Goal: Task Accomplishment & Management: Manage account settings

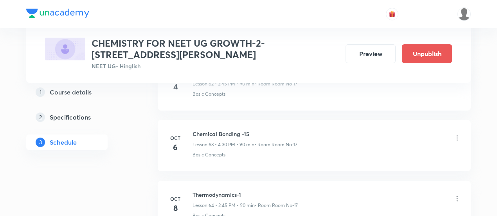
scroll to position [4217, 0]
drag, startPoint x: 193, startPoint y: 175, endPoint x: 249, endPoint y: 174, distance: 55.6
click at [249, 190] on h6 "Thermodynamics-1" at bounding box center [245, 194] width 105 height 8
copy h6 "Thermodynamics-1"
click at [458, 134] on icon at bounding box center [457, 138] width 8 height 8
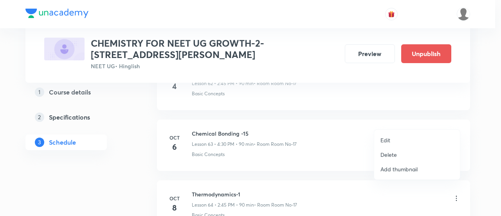
click at [388, 137] on p "Edit" at bounding box center [386, 140] width 10 height 8
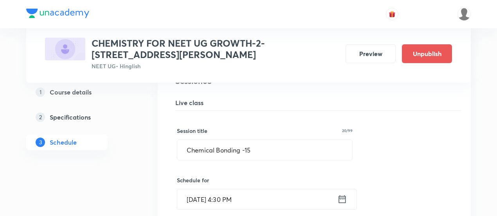
scroll to position [3865, 0]
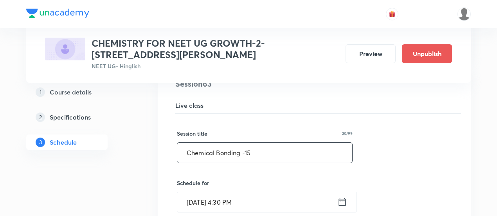
drag, startPoint x: 185, startPoint y: 134, endPoint x: 258, endPoint y: 138, distance: 73.3
click at [258, 143] on input "Chemical Bonding -15" at bounding box center [264, 153] width 175 height 20
paste input "Thermodynamics-1"
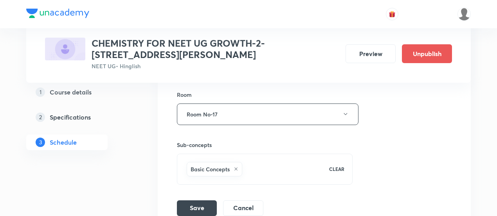
scroll to position [4147, 0]
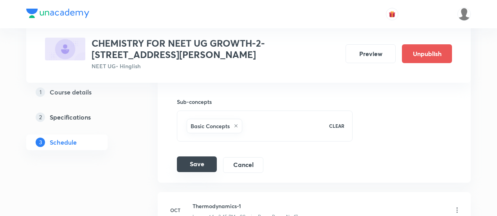
type input "Thermodynamics-1"
click at [195, 156] on button "Save" at bounding box center [197, 164] width 40 height 16
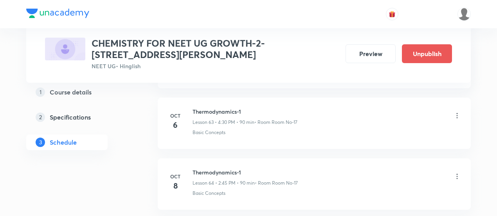
scroll to position [3879, 0]
click at [457, 172] on icon at bounding box center [457, 176] width 8 height 8
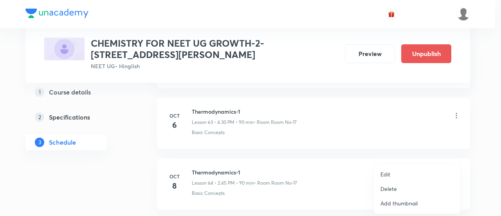
click at [384, 174] on p "Edit" at bounding box center [386, 174] width 10 height 8
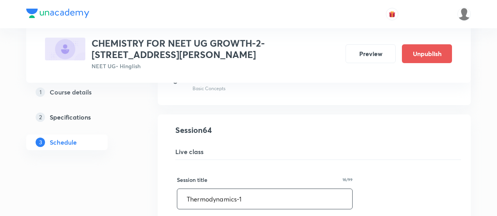
click at [240, 189] on input "Thermodynamics-1" at bounding box center [264, 199] width 175 height 20
click at [242, 189] on input "Thermodynamics-1" at bounding box center [264, 199] width 175 height 20
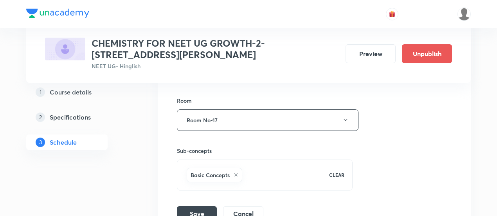
scroll to position [4184, 0]
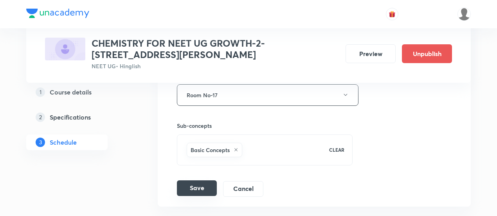
type input "Thermodynamics-2"
click at [203, 180] on button "Save" at bounding box center [197, 188] width 40 height 16
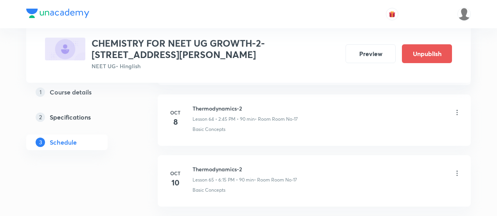
scroll to position [3945, 0]
click at [458, 169] on icon at bounding box center [457, 171] width 1 height 5
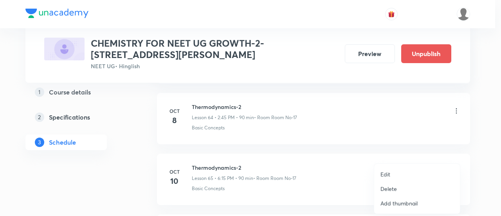
click at [387, 173] on p "Edit" at bounding box center [386, 174] width 10 height 8
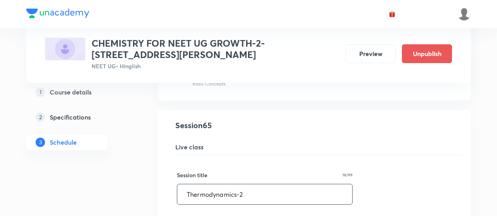
click at [271, 184] on input "Thermodynamics-2" at bounding box center [264, 194] width 175 height 20
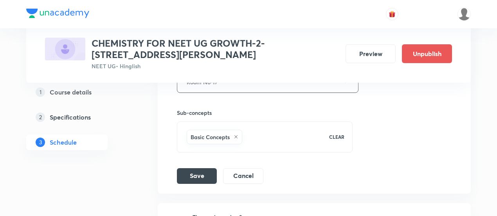
scroll to position [4263, 0]
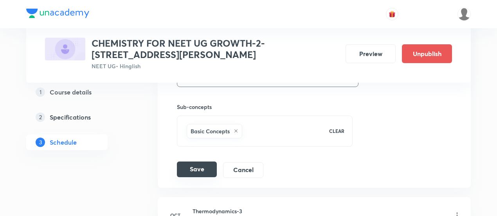
type input "Thermodynamics-3"
click at [202, 161] on button "Save" at bounding box center [197, 169] width 40 height 16
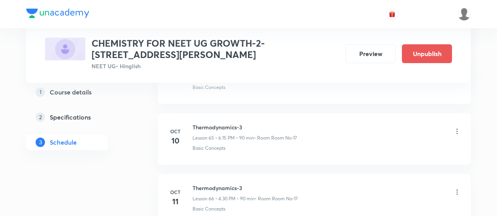
scroll to position [3988, 0]
click at [456, 185] on icon at bounding box center [457, 189] width 8 height 8
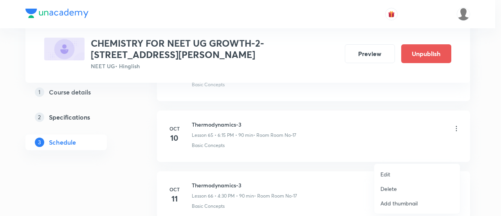
click at [386, 173] on p "Edit" at bounding box center [386, 174] width 10 height 8
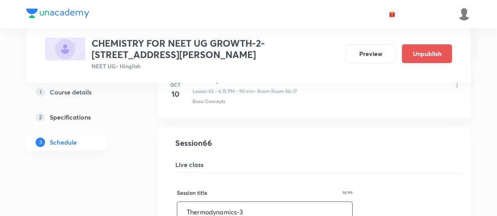
click at [271, 202] on input "Thermodynamics-3" at bounding box center [264, 212] width 175 height 20
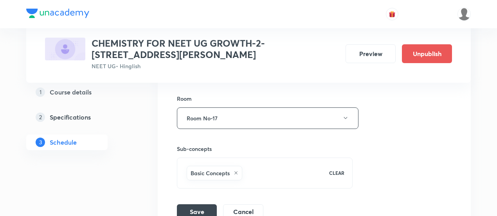
scroll to position [4283, 0]
type input "Thermodynamics-4"
click at [206, 202] on button "Save" at bounding box center [197, 210] width 40 height 16
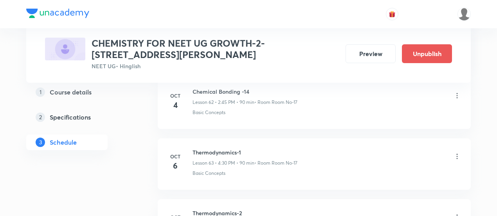
scroll to position [3836, 0]
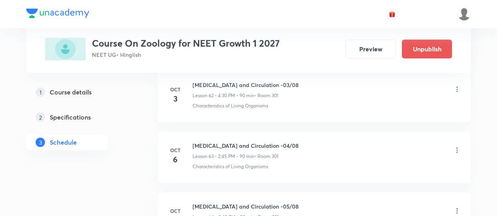
scroll to position [4196, 0]
click at [457, 146] on icon at bounding box center [457, 150] width 8 height 8
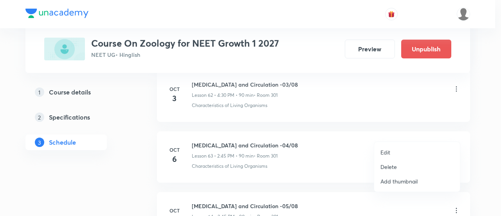
click at [385, 153] on p "Edit" at bounding box center [386, 152] width 10 height 8
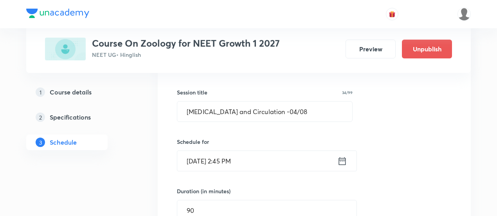
scroll to position [3891, 0]
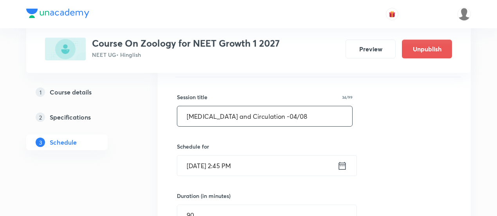
click at [277, 106] on input "Body fluids and Circulation -04/08" at bounding box center [264, 116] width 175 height 20
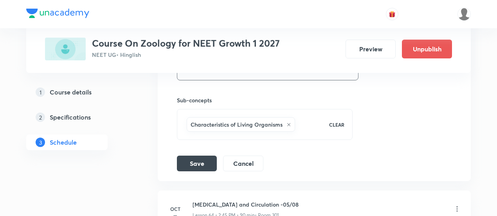
scroll to position [4139, 0]
type input "Body fluids and Circulation -03/08"
click at [208, 154] on button "Save" at bounding box center [197, 162] width 40 height 16
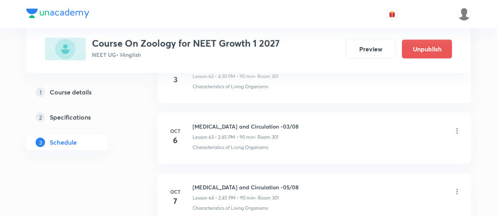
scroll to position [3857, 0]
click at [458, 186] on icon at bounding box center [457, 190] width 8 height 8
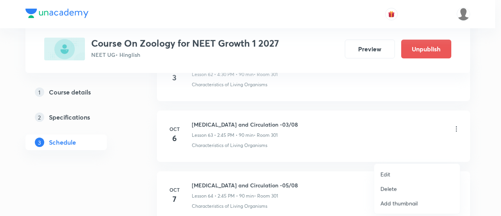
click at [389, 172] on p "Edit" at bounding box center [386, 174] width 10 height 8
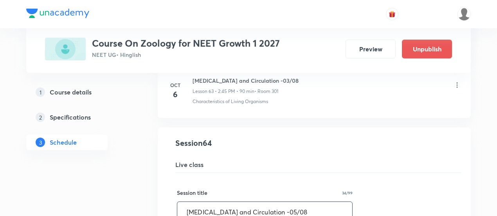
click at [277, 202] on input "Body fluids and Circulation -05/08" at bounding box center [264, 212] width 175 height 20
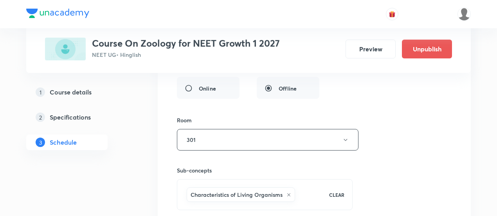
scroll to position [4159, 0]
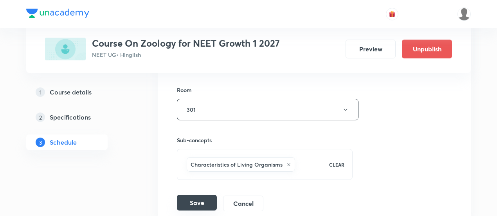
type input "Body fluids and Circulation -04/08"
click at [201, 195] on button "Save" at bounding box center [197, 203] width 40 height 16
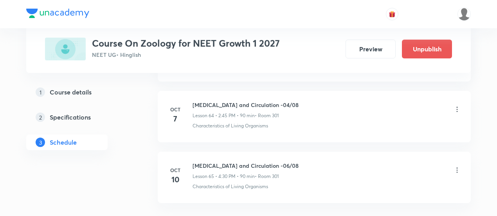
scroll to position [3937, 0]
click at [457, 166] on icon at bounding box center [457, 170] width 8 height 8
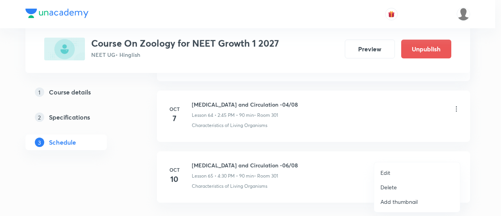
click at [381, 174] on p "Edit" at bounding box center [386, 172] width 10 height 8
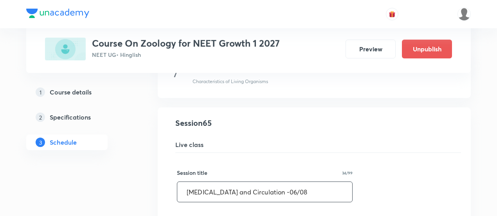
click at [276, 182] on input "Body fluids and Circulation -06/08" at bounding box center [264, 192] width 175 height 20
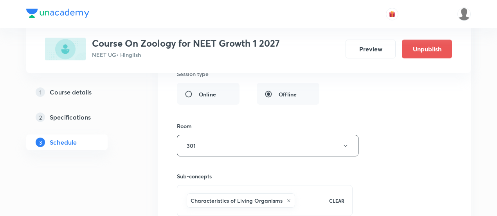
scroll to position [4227, 0]
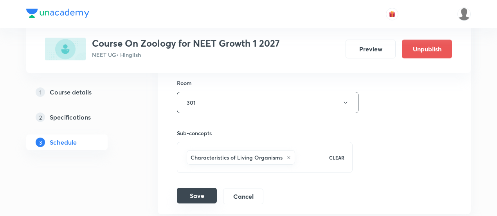
type input "Body fluids and Circulation -05/08"
click at [192, 188] on button "Save" at bounding box center [197, 196] width 40 height 16
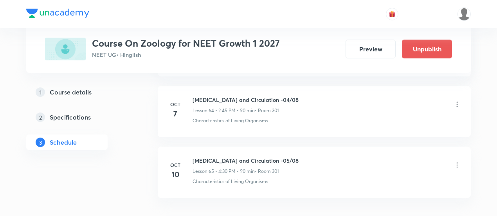
scroll to position [3937, 0]
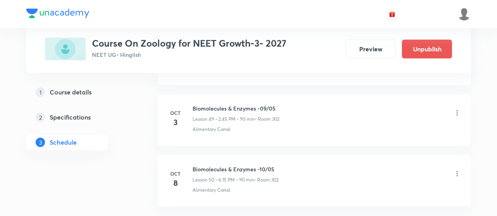
scroll to position [3382, 0]
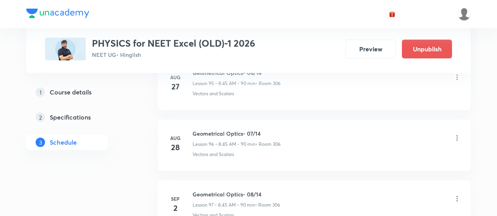
scroll to position [6211, 0]
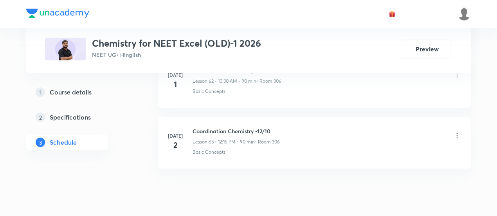
scroll to position [4218, 0]
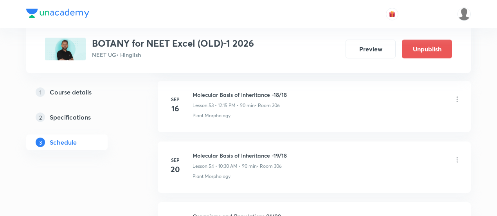
scroll to position [3638, 0]
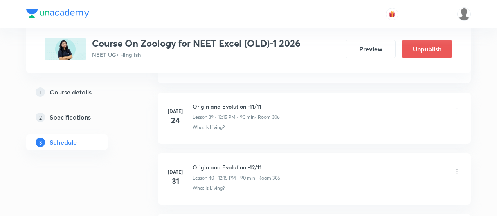
scroll to position [2824, 0]
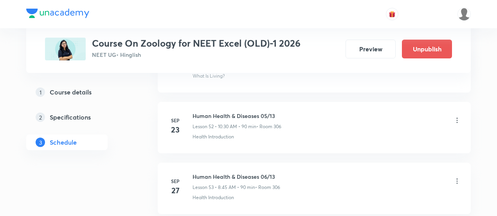
scroll to position [3546, 0]
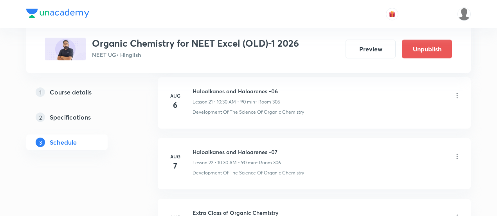
scroll to position [1687, 0]
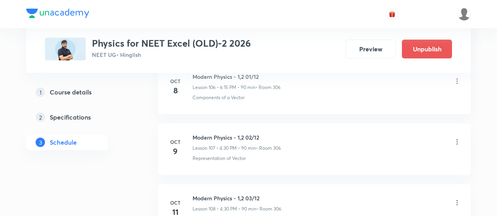
scroll to position [6898, 0]
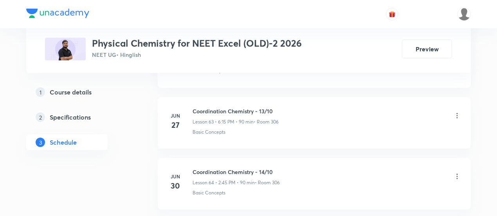
scroll to position [4279, 0]
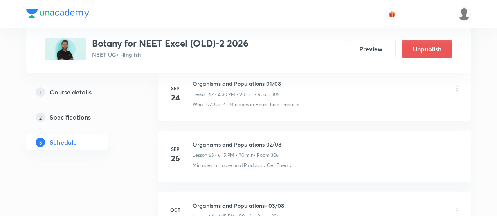
scroll to position [4184, 0]
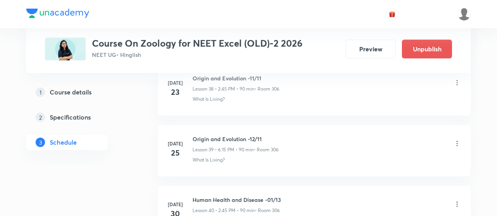
scroll to position [2744, 0]
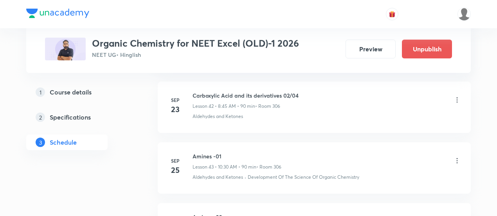
scroll to position [2975, 0]
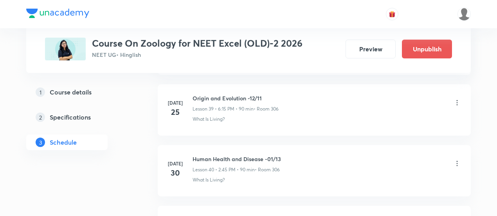
scroll to position [2773, 0]
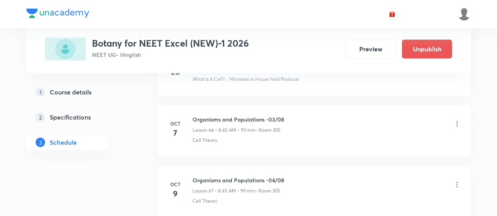
scroll to position [4460, 0]
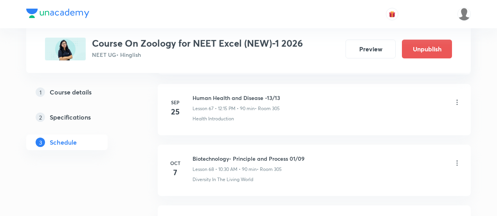
scroll to position [4490, 0]
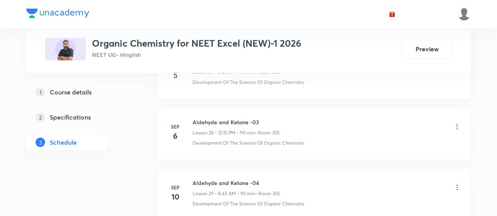
scroll to position [2091, 0]
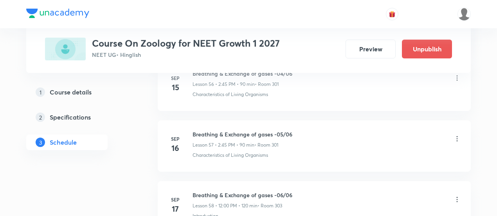
scroll to position [3843, 0]
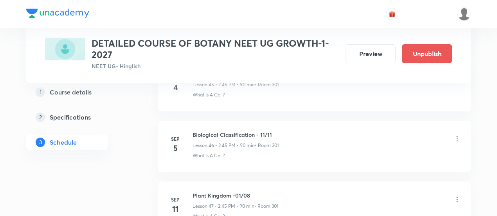
scroll to position [3189, 0]
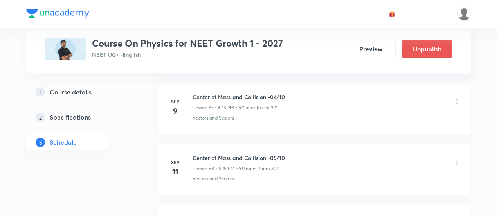
scroll to position [5701, 0]
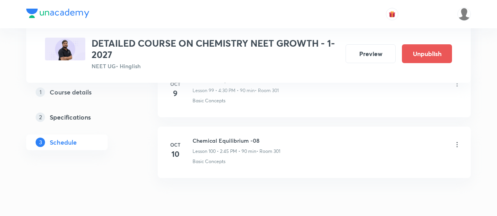
scroll to position [6464, 0]
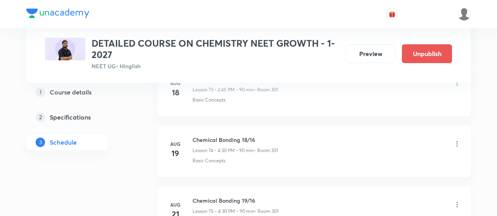
scroll to position [4876, 0]
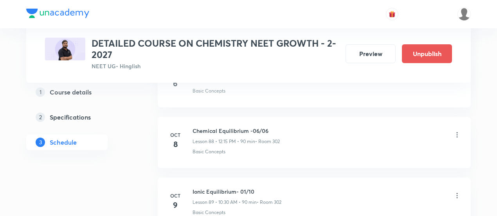
scroll to position [5730, 0]
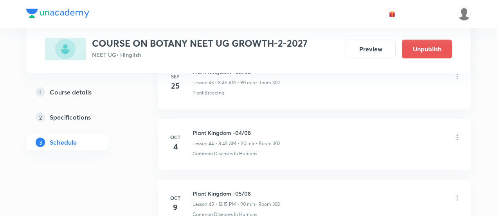
scroll to position [3191, 0]
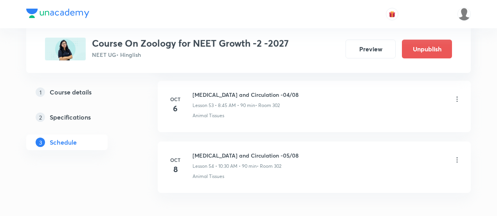
scroll to position [3646, 0]
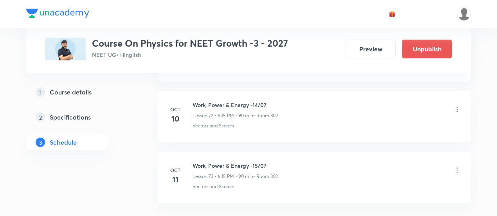
scroll to position [4785, 0]
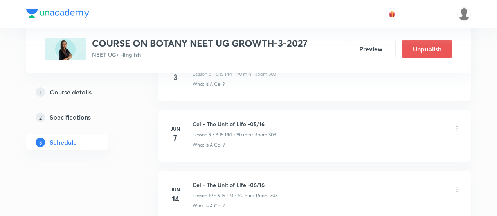
scroll to position [925, 0]
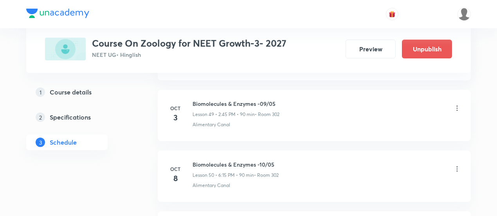
scroll to position [3385, 0]
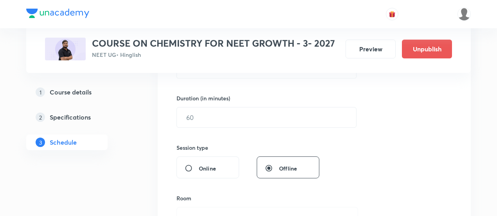
scroll to position [226, 0]
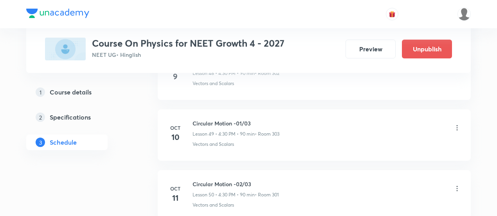
scroll to position [3369, 0]
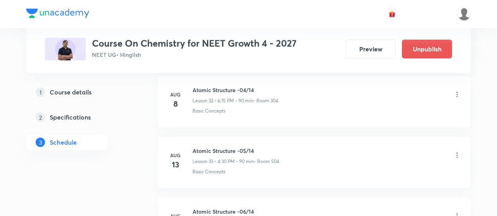
scroll to position [2368, 0]
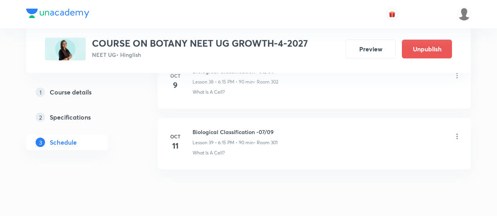
scroll to position [2719, 0]
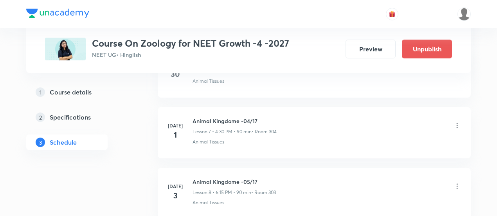
scroll to position [811, 0]
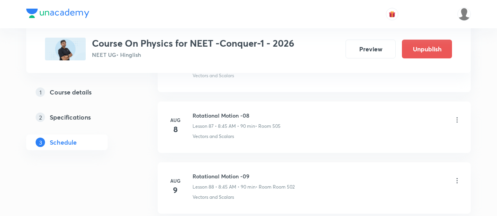
scroll to position [5677, 0]
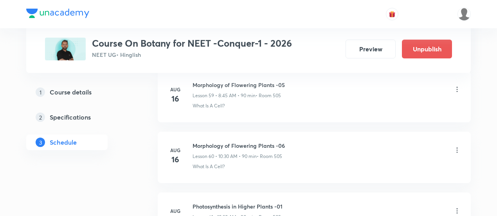
scroll to position [4019, 0]
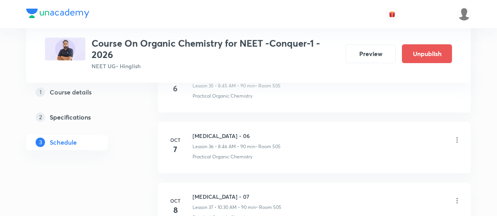
scroll to position [2578, 0]
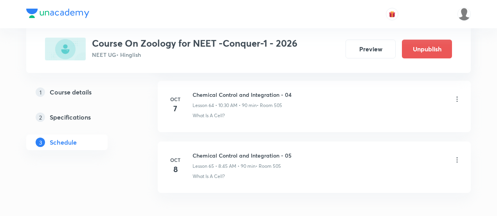
scroll to position [4314, 0]
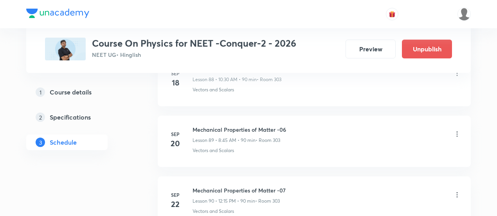
scroll to position [5823, 0]
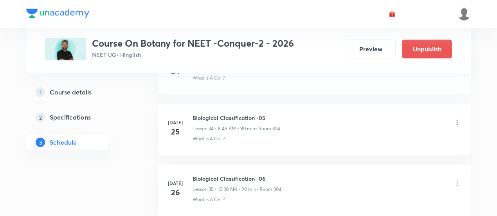
scroll to position [2389, 0]
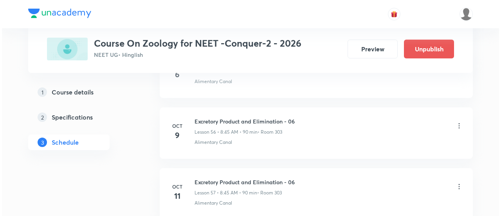
scroll to position [3797, 0]
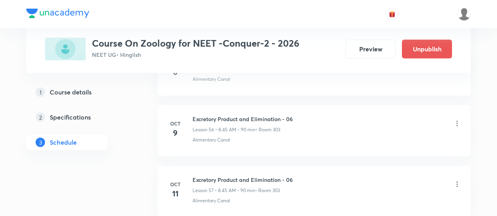
click at [457, 180] on icon at bounding box center [457, 184] width 8 height 8
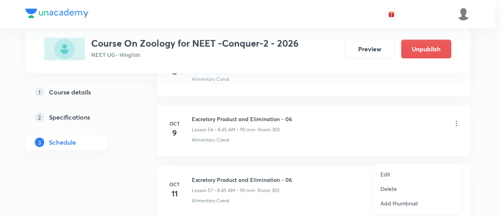
click at [386, 175] on p "Edit" at bounding box center [386, 174] width 10 height 8
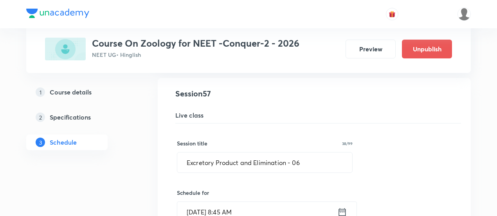
scroll to position [3481, 0]
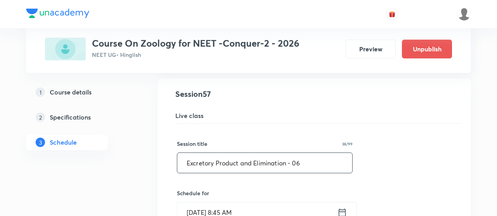
click at [302, 153] on input "Excretory Product and Elimination - 06" at bounding box center [264, 163] width 175 height 20
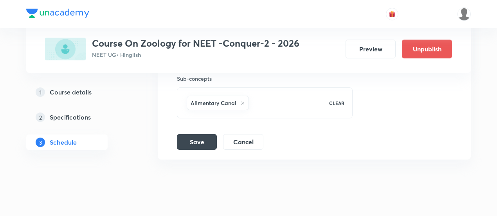
scroll to position [3796, 0]
type input "Excretory Product and Elimination - 07"
click at [199, 133] on button "Save" at bounding box center [197, 141] width 40 height 16
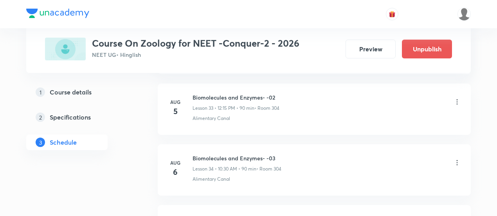
scroll to position [2057, 0]
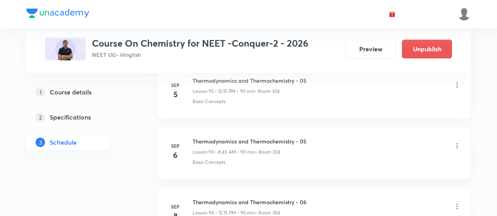
scroll to position [6032, 0]
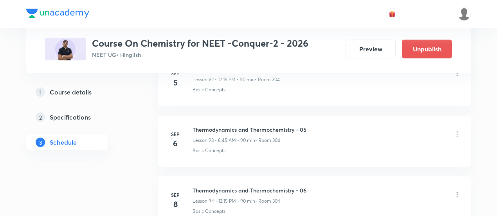
click at [254, 130] on li "Sep 6 Thermodynamics and Thermochemistry - 05 Lesson 93 • 8:45 AM • 90 min • Ro…" at bounding box center [314, 141] width 313 height 51
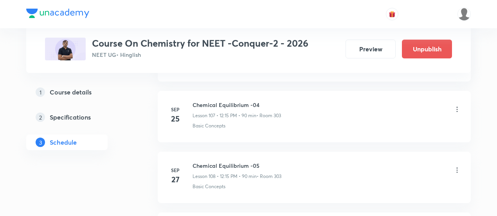
scroll to position [6903, 0]
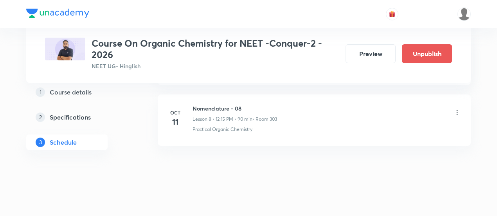
scroll to position [892, 0]
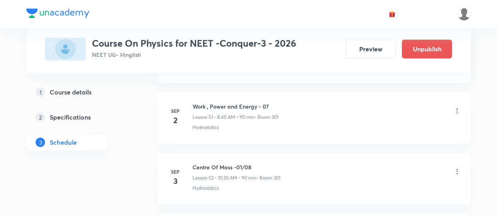
scroll to position [3510, 0]
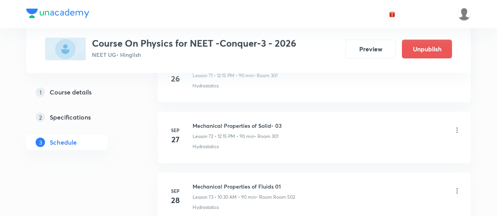
scroll to position [4762, 0]
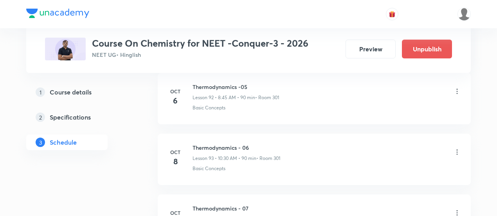
scroll to position [6029, 0]
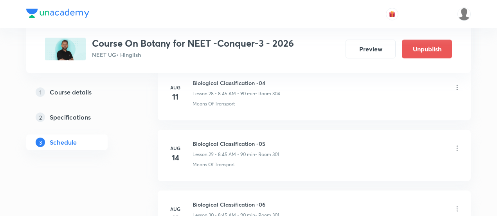
scroll to position [2132, 0]
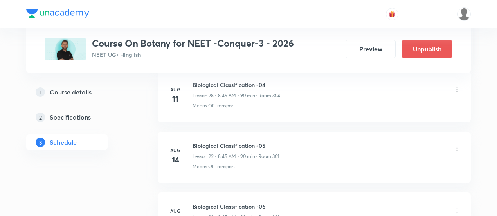
click at [267, 81] on h6 "Biological Classification -04" at bounding box center [237, 85] width 88 height 8
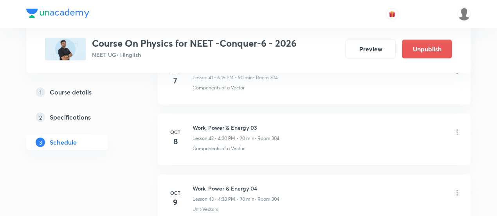
scroll to position [2951, 0]
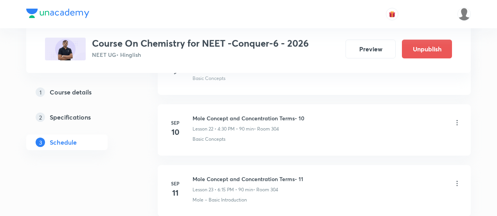
scroll to position [1734, 0]
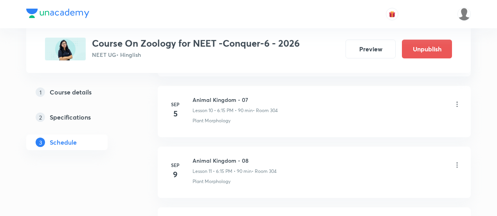
scroll to position [1024, 0]
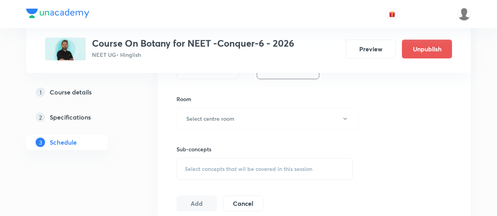
scroll to position [444, 0]
